Goal: Information Seeking & Learning: Find specific fact

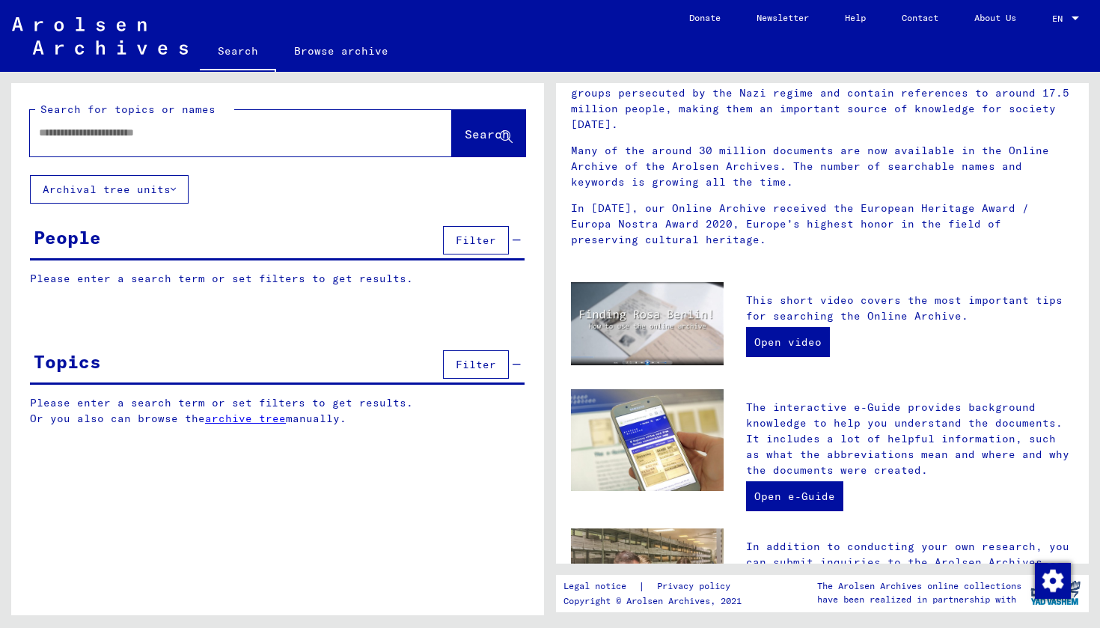
scroll to position [165, 0]
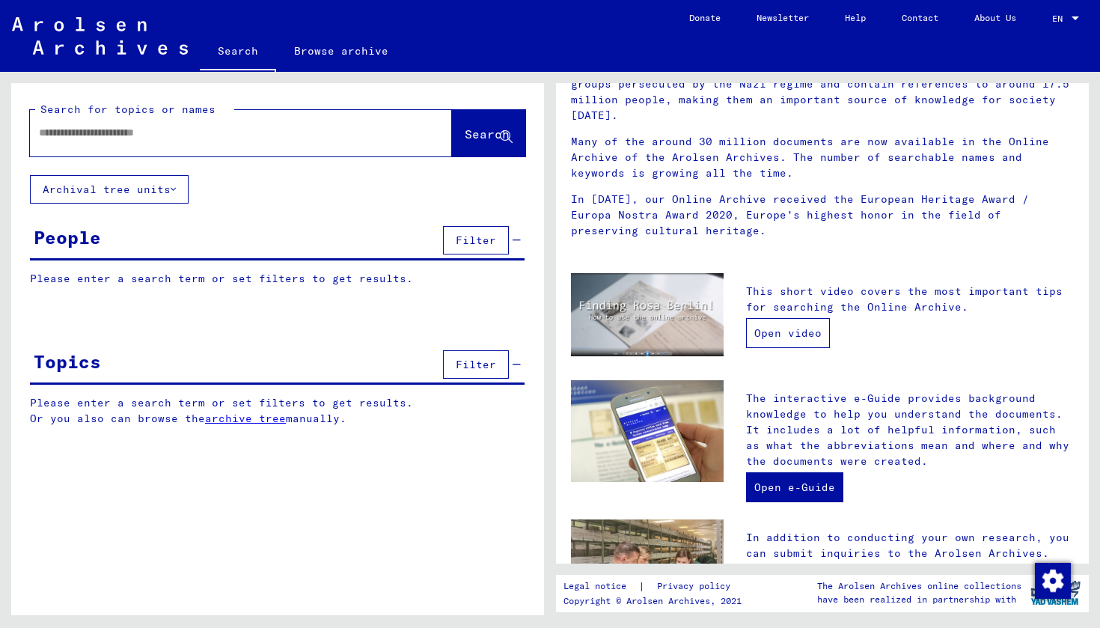
click at [800, 318] on link "Open video" at bounding box center [788, 333] width 84 height 30
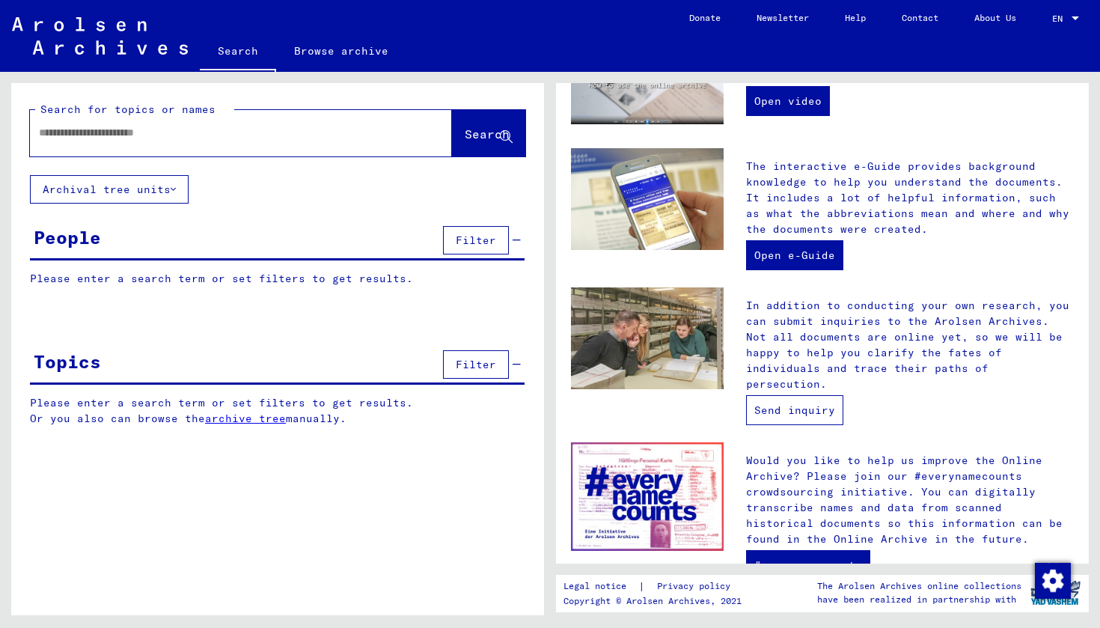
scroll to position [402, 0]
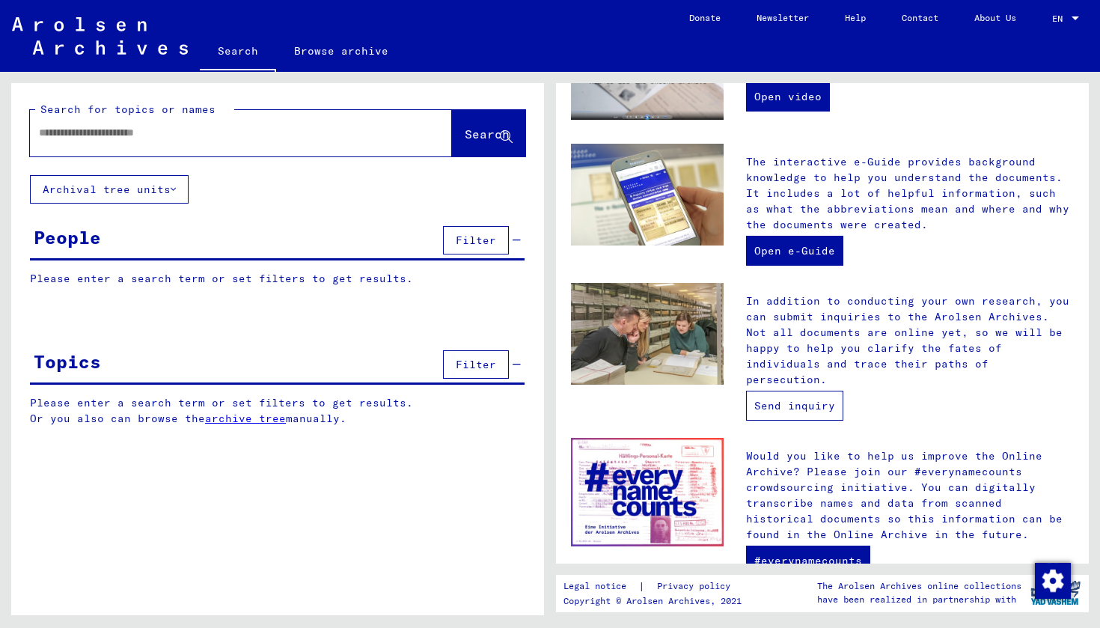
click at [790, 391] on link "Send inquiry" at bounding box center [794, 406] width 97 height 30
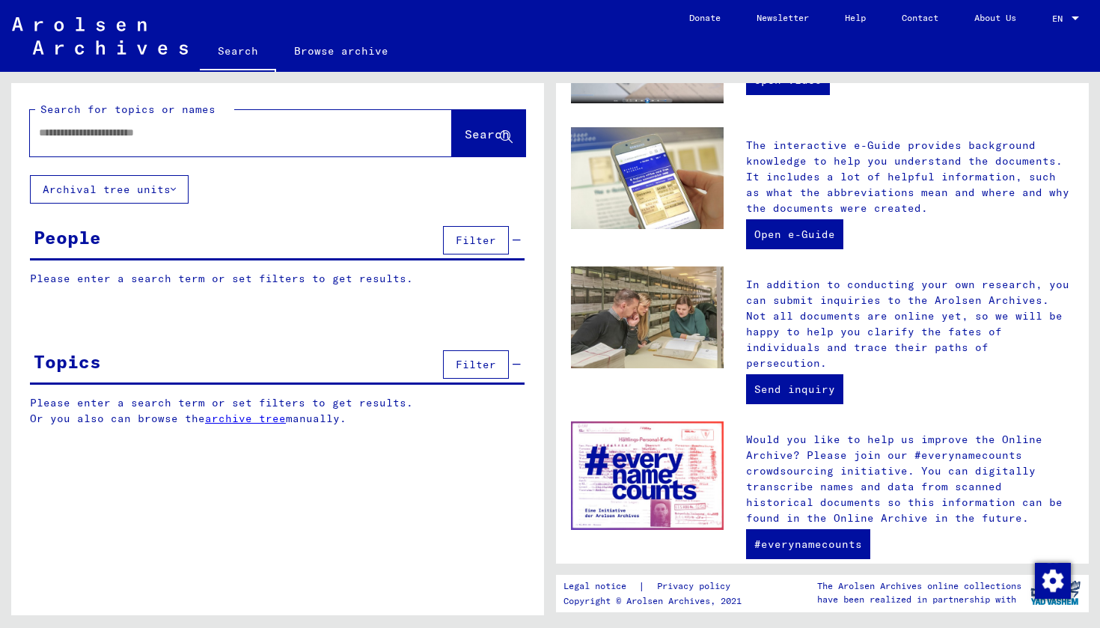
scroll to position [421, 0]
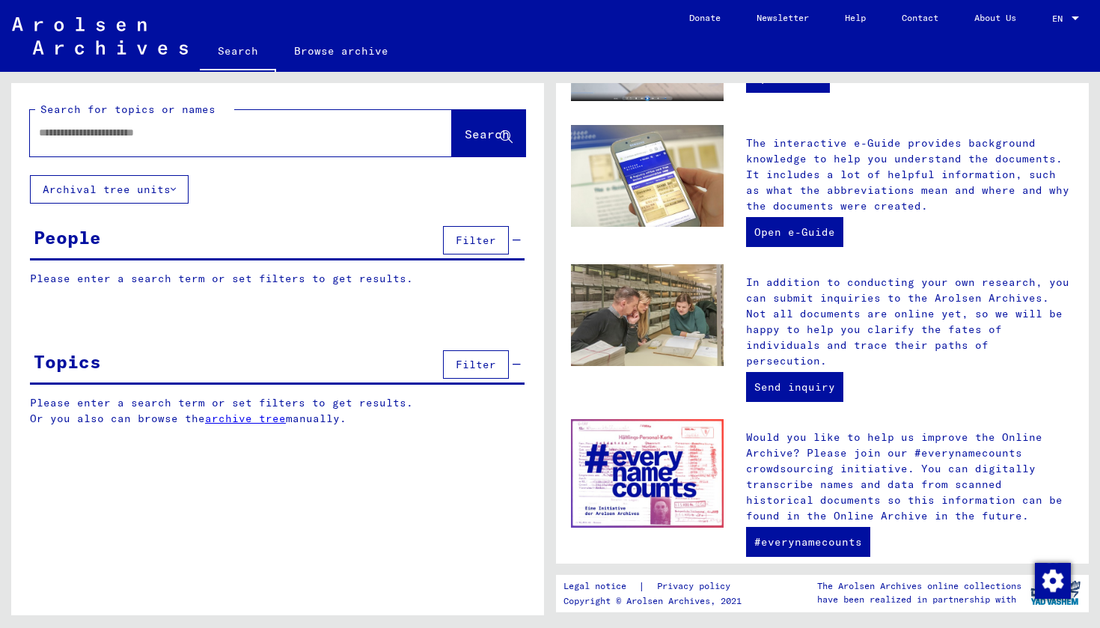
click at [370, 125] on input "text" at bounding box center [223, 133] width 368 height 16
paste input "**********"
type input "**********"
click at [494, 141] on span "Search" at bounding box center [487, 134] width 45 height 15
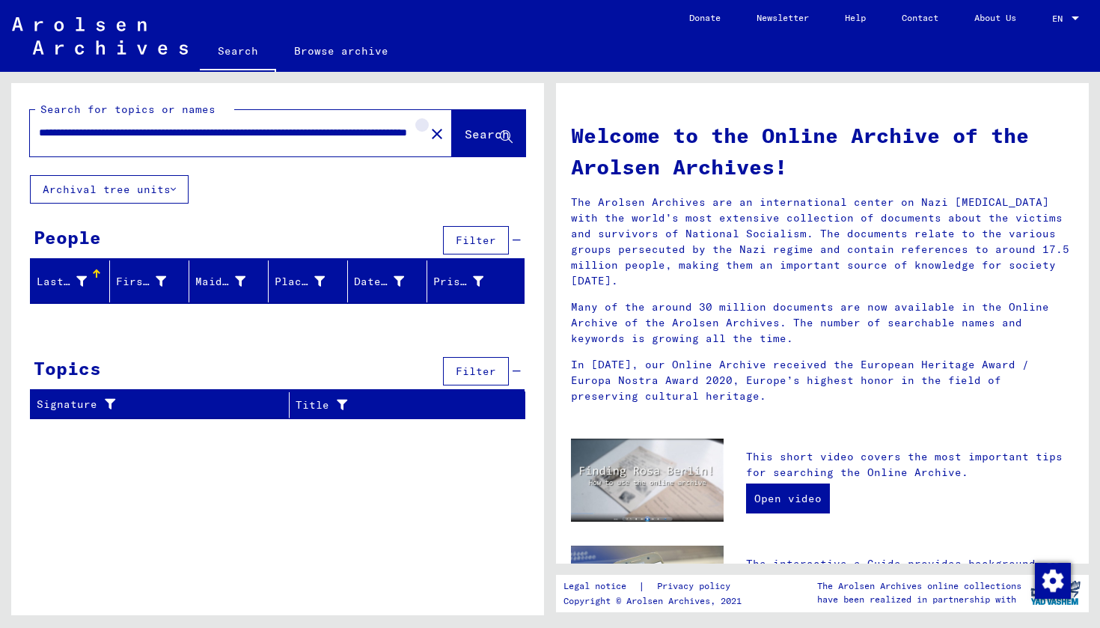
click at [428, 137] on mat-icon "close" at bounding box center [437, 134] width 18 height 18
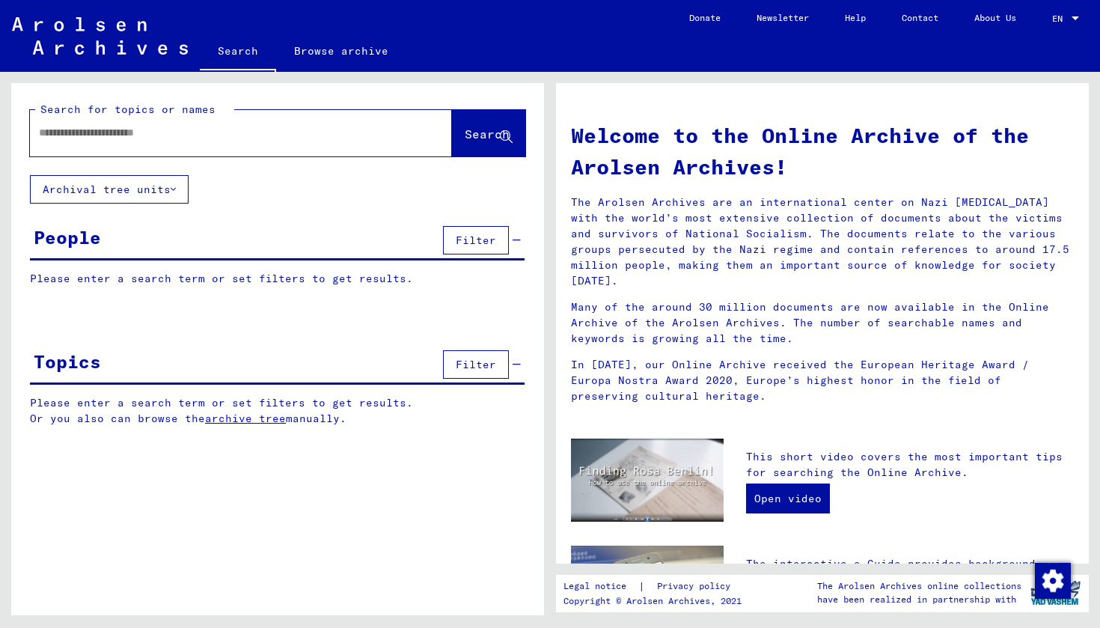
click at [316, 121] on div at bounding box center [218, 133] width 377 height 34
click at [272, 128] on input "text" at bounding box center [223, 133] width 368 height 16
type input "*********"
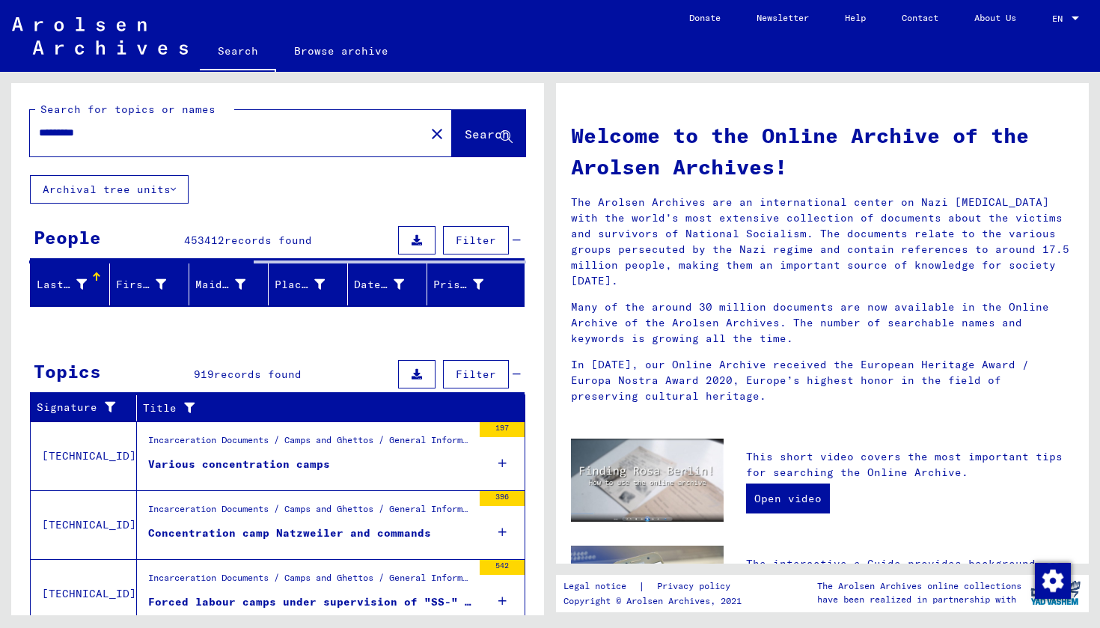
scroll to position [88, 0]
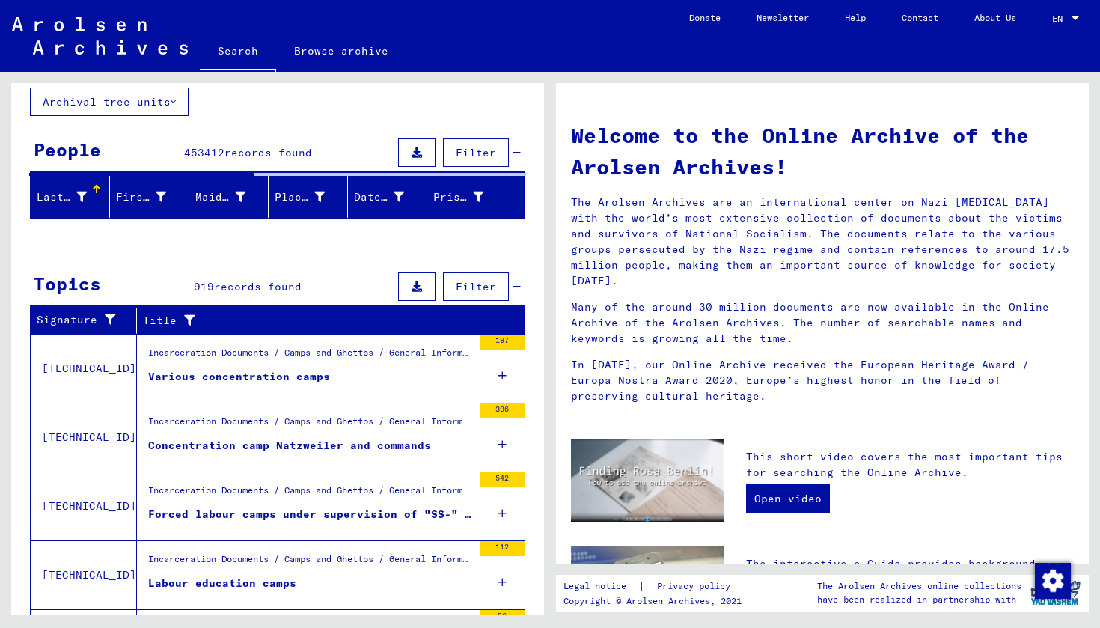
click at [505, 379] on icon at bounding box center [503, 376] width 8 height 52
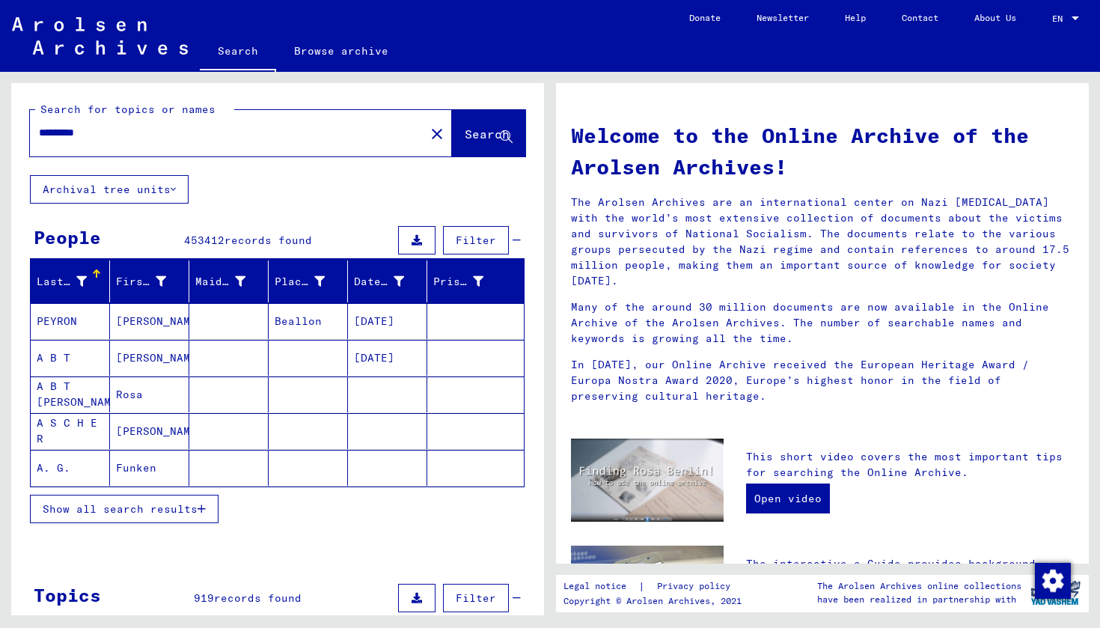
scroll to position [0, 0]
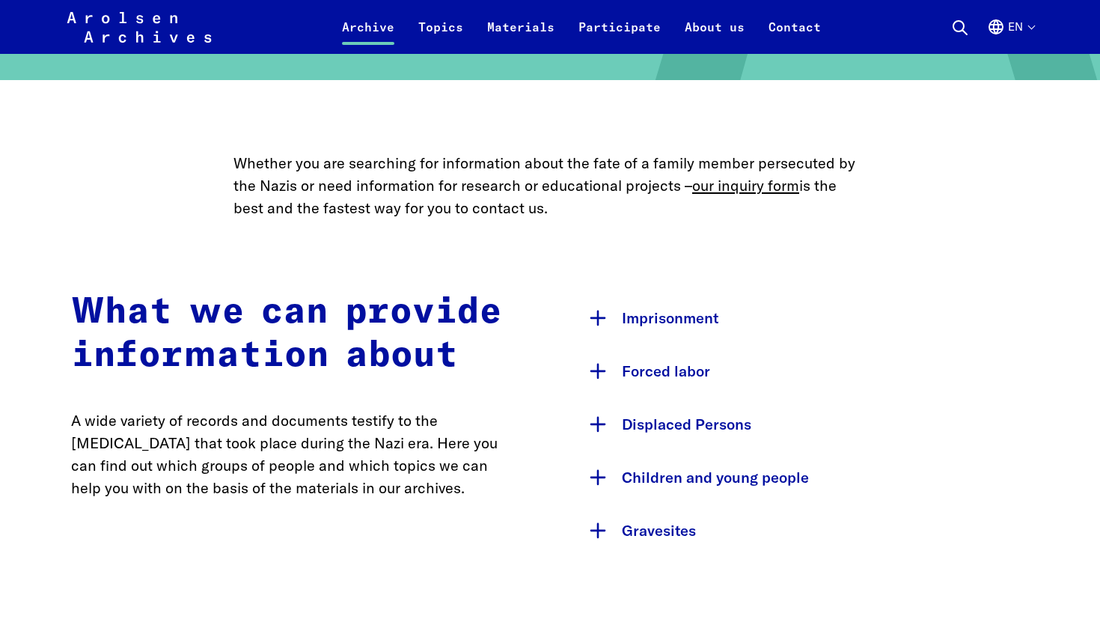
scroll to position [592, 0]
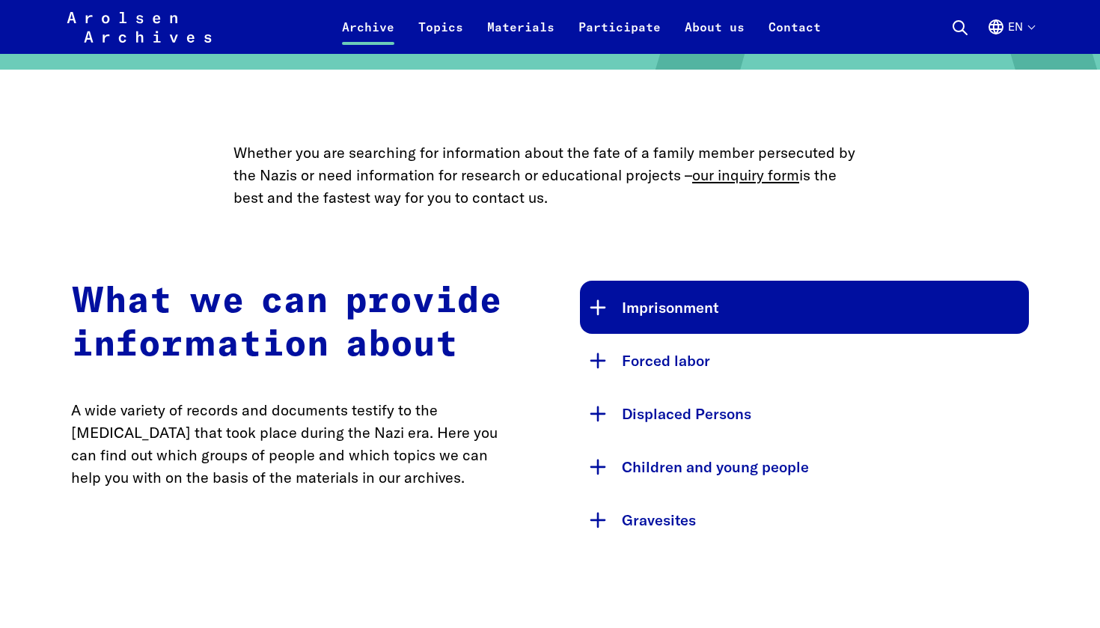
click at [691, 296] on button "Imprisonment" at bounding box center [804, 307] width 449 height 53
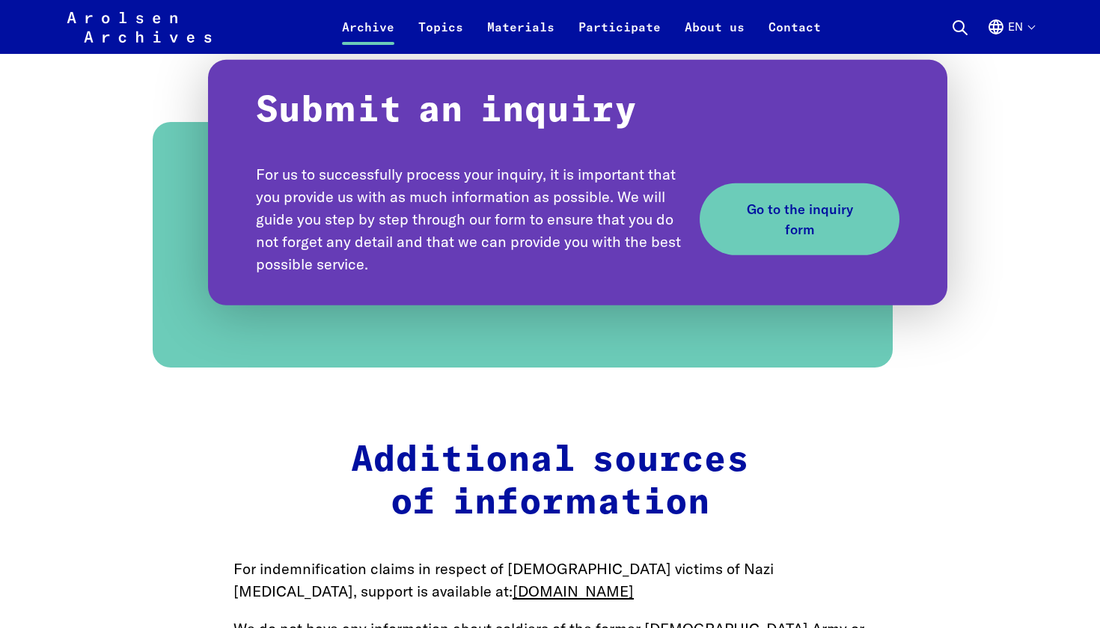
scroll to position [1896, 0]
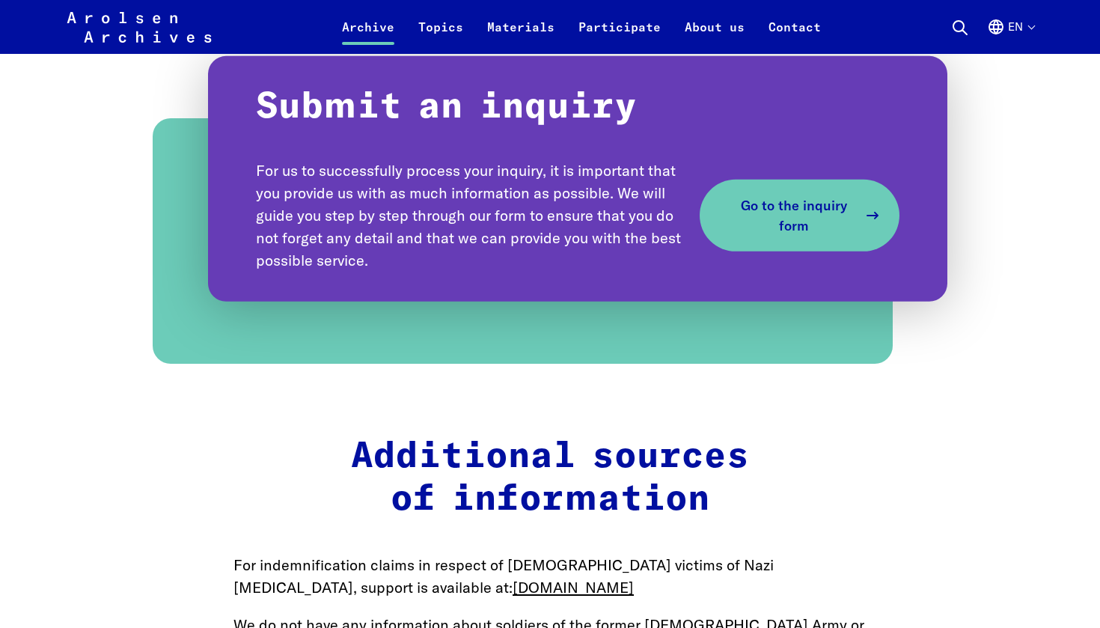
click at [788, 179] on link "Go to the inquiry form" at bounding box center [800, 215] width 200 height 72
